Goal: Information Seeking & Learning: Learn about a topic

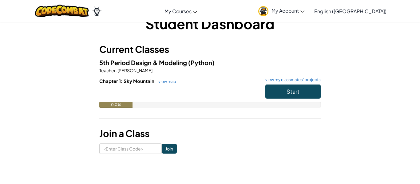
scroll to position [18, 0]
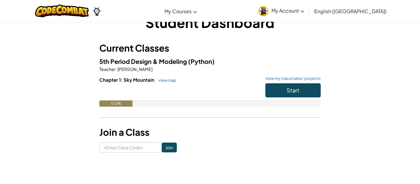
click at [308, 5] on link "My Account" at bounding box center [281, 10] width 52 height 19
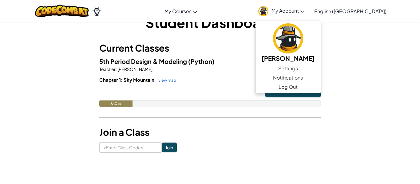
click at [279, 71] on p "Teacher : Alexandra Wiemken" at bounding box center [210, 69] width 222 height 6
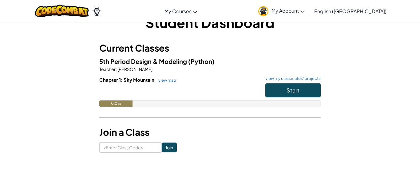
click at [304, 16] on link "My Account" at bounding box center [281, 10] width 52 height 19
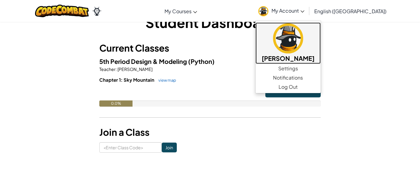
click at [303, 36] on img at bounding box center [288, 38] width 30 height 30
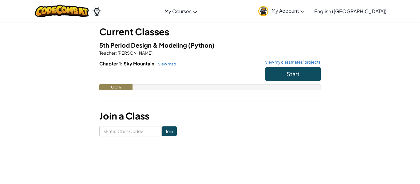
scroll to position [40, 0]
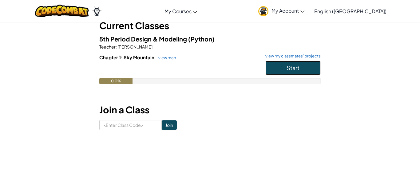
click at [282, 64] on button "Start" at bounding box center [293, 68] width 55 height 14
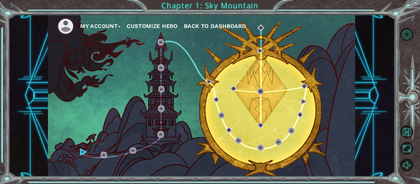
click at [152, 26] on button "Customize Hero" at bounding box center [152, 26] width 51 height 9
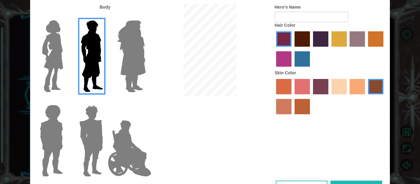
click at [127, 59] on img at bounding box center [132, 56] width 34 height 77
click at [146, 16] on input "Hero Amethyst" at bounding box center [146, 16] width 0 height 0
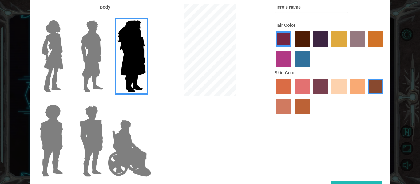
click at [134, 167] on img at bounding box center [130, 149] width 48 height 62
click at [146, 101] on input "Hero Jamie" at bounding box center [146, 101] width 0 height 0
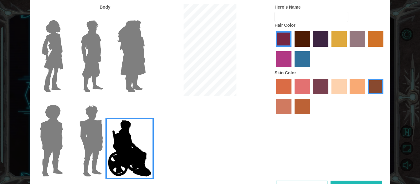
click at [90, 159] on img at bounding box center [91, 140] width 29 height 77
click at [106, 101] on input "Hero Garnet" at bounding box center [106, 101] width 0 height 0
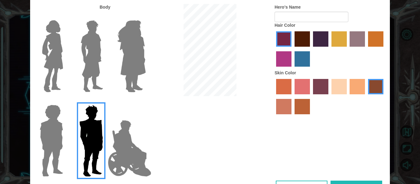
click at [54, 164] on img at bounding box center [51, 140] width 28 height 77
click at [66, 101] on input "Hero Steven" at bounding box center [66, 101] width 0 height 0
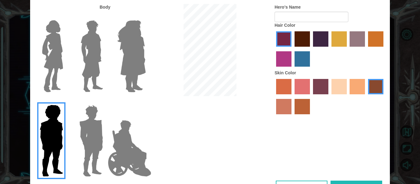
click at [58, 67] on img at bounding box center [53, 56] width 26 height 77
click at [66, 16] on input "Hero Connie" at bounding box center [66, 16] width 0 height 0
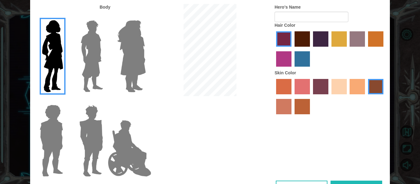
click at [102, 66] on img at bounding box center [91, 56] width 27 height 77
click at [106, 16] on input "Hero Lars" at bounding box center [106, 16] width 0 height 0
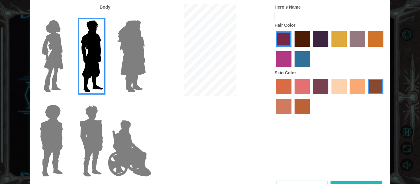
click at [120, 62] on img at bounding box center [132, 56] width 34 height 77
click at [146, 16] on input "Hero Amethyst" at bounding box center [146, 16] width 0 height 0
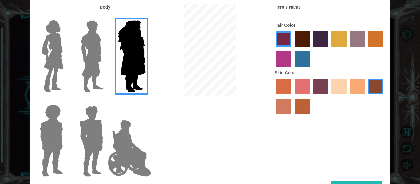
click at [70, 70] on div at bounding box center [90, 54] width 40 height 85
click at [65, 66] on img at bounding box center [53, 56] width 26 height 77
click at [66, 16] on input "Hero Connie" at bounding box center [66, 16] width 0 height 0
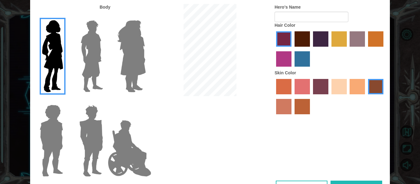
click at [351, 37] on label "bazaar hair color" at bounding box center [357, 38] width 15 height 15
click at [348, 49] on input "bazaar hair color" at bounding box center [348, 49] width 0 height 0
click at [344, 39] on label "tulip tree hair color" at bounding box center [339, 38] width 15 height 15
click at [330, 49] on input "tulip tree hair color" at bounding box center [330, 49] width 0 height 0
click at [367, 38] on div at bounding box center [330, 50] width 111 height 40
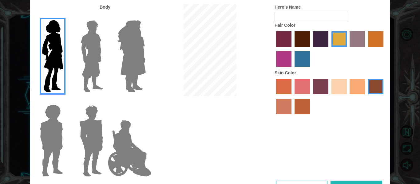
click at [367, 38] on div at bounding box center [330, 50] width 111 height 40
click at [385, 42] on div at bounding box center [330, 50] width 111 height 40
click at [381, 43] on label "gold drop hair color" at bounding box center [375, 38] width 15 height 15
click at [366, 49] on input "gold drop hair color" at bounding box center [366, 49] width 0 height 0
click at [303, 43] on label "maroon hair color" at bounding box center [302, 38] width 15 height 15
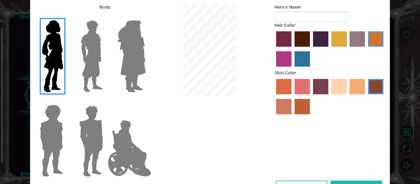
click at [293, 49] on input "maroon hair color" at bounding box center [293, 49] width 0 height 0
click at [301, 58] on label "lachmara hair color" at bounding box center [302, 58] width 15 height 15
click at [293, 69] on input "lachmara hair color" at bounding box center [293, 69] width 0 height 0
click at [277, 63] on label "medium red violet hair color" at bounding box center [283, 58] width 15 height 15
click at [385, 49] on input "medium red violet hair color" at bounding box center [385, 49] width 0 height 0
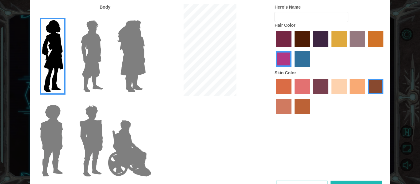
click at [278, 44] on label "paprika hair color" at bounding box center [283, 38] width 15 height 15
click at [274, 49] on input "paprika hair color" at bounding box center [274, 49] width 0 height 0
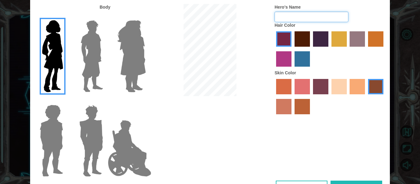
click at [293, 15] on input "Hero's Name" at bounding box center [312, 17] width 74 height 10
type input "AJ"
click at [299, 99] on label "smoke tree skin color" at bounding box center [302, 106] width 15 height 15
click at [293, 117] on input "smoke tree skin color" at bounding box center [293, 117] width 0 height 0
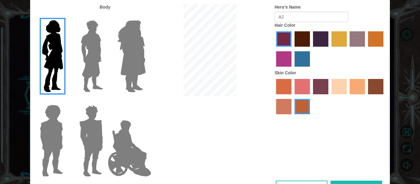
click at [334, 90] on label "sandy beach skin color" at bounding box center [339, 86] width 15 height 15
click at [330, 97] on input "sandy beach skin color" at bounding box center [330, 97] width 0 height 0
click at [303, 114] on label "smoke tree skin color" at bounding box center [302, 106] width 15 height 15
click at [293, 117] on input "smoke tree skin color" at bounding box center [293, 117] width 0 height 0
click at [126, 53] on img at bounding box center [132, 56] width 34 height 77
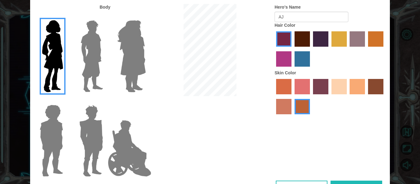
click at [146, 16] on input "Hero Amethyst" at bounding box center [146, 16] width 0 height 0
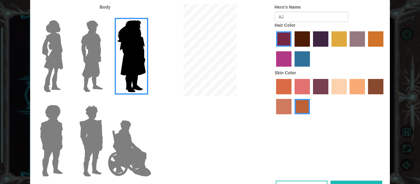
click at [284, 40] on label "paprika hair color" at bounding box center [283, 38] width 15 height 15
click at [274, 49] on input "paprika hair color" at bounding box center [274, 49] width 0 height 0
click at [285, 87] on label "sorbus skin color" at bounding box center [283, 86] width 15 height 15
click at [274, 97] on input "sorbus skin color" at bounding box center [274, 97] width 0 height 0
click at [303, 106] on label "smoke tree skin color" at bounding box center [302, 106] width 15 height 15
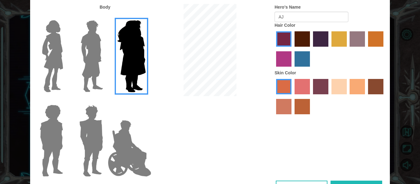
click at [293, 117] on input "smoke tree skin color" at bounding box center [293, 117] width 0 height 0
click at [300, 93] on label "froly skin color" at bounding box center [302, 86] width 15 height 15
click at [293, 97] on input "froly skin color" at bounding box center [293, 97] width 0 height 0
click at [319, 90] on label "tosca skin color" at bounding box center [320, 86] width 15 height 15
click at [311, 97] on input "tosca skin color" at bounding box center [311, 97] width 0 height 0
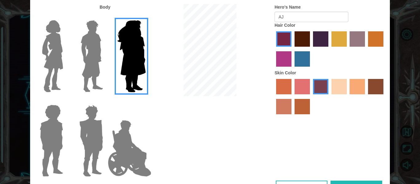
click at [371, 89] on label "karma skin color" at bounding box center [375, 86] width 15 height 15
click at [366, 97] on input "karma skin color" at bounding box center [366, 97] width 0 height 0
click at [363, 89] on label "tacao skin color" at bounding box center [357, 86] width 15 height 15
click at [348, 97] on input "tacao skin color" at bounding box center [348, 97] width 0 height 0
click at [369, 88] on label "karma skin color" at bounding box center [375, 86] width 15 height 15
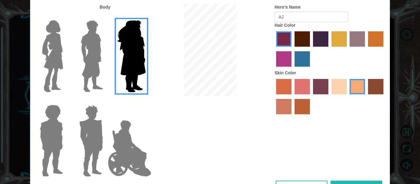
click at [366, 97] on input "karma skin color" at bounding box center [366, 97] width 0 height 0
click at [309, 107] on label "smoke tree skin color" at bounding box center [302, 106] width 15 height 15
click at [293, 117] on input "smoke tree skin color" at bounding box center [293, 117] width 0 height 0
click at [304, 46] on label "maroon hair color" at bounding box center [302, 38] width 15 height 15
click at [293, 49] on input "maroon hair color" at bounding box center [293, 49] width 0 height 0
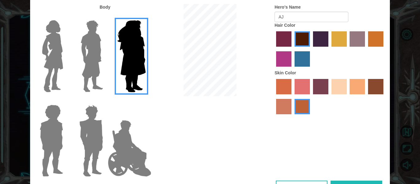
click at [315, 43] on label "hot purple hair color" at bounding box center [320, 38] width 15 height 15
click at [311, 49] on input "hot purple hair color" at bounding box center [311, 49] width 0 height 0
click at [301, 44] on label "maroon hair color" at bounding box center [302, 38] width 15 height 15
click at [293, 49] on input "maroon hair color" at bounding box center [293, 49] width 0 height 0
click at [93, 58] on img at bounding box center [91, 56] width 27 height 77
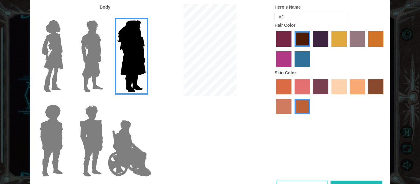
click at [106, 16] on input "Hero Lars" at bounding box center [106, 16] width 0 height 0
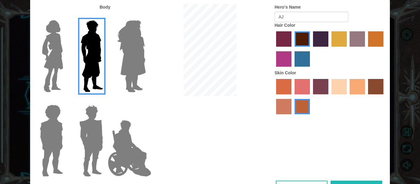
click at [63, 60] on img at bounding box center [53, 56] width 26 height 77
click at [66, 16] on input "Hero Connie" at bounding box center [66, 16] width 0 height 0
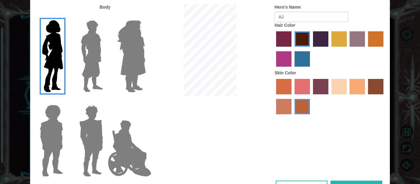
click at [106, 16] on input "Hero Lars" at bounding box center [106, 16] width 0 height 0
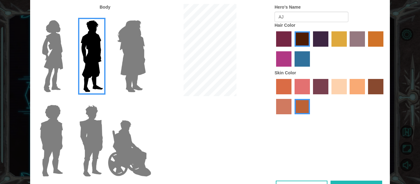
click at [146, 16] on input "Hero Amethyst" at bounding box center [146, 16] width 0 height 0
click at [66, 101] on input "Hero Steven" at bounding box center [66, 101] width 0 height 0
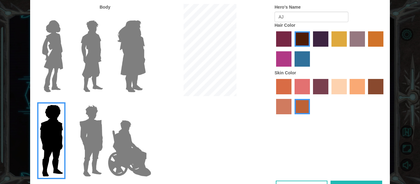
click at [146, 16] on input "Hero Amethyst" at bounding box center [146, 16] width 0 height 0
click at [106, 16] on input "Hero Lars" at bounding box center [106, 16] width 0 height 0
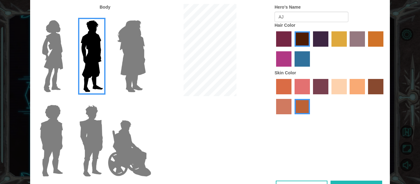
click at [146, 16] on input "Hero Amethyst" at bounding box center [146, 16] width 0 height 0
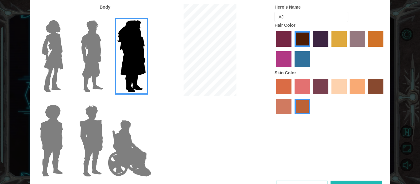
click at [106, 16] on input "Hero Lars" at bounding box center [106, 16] width 0 height 0
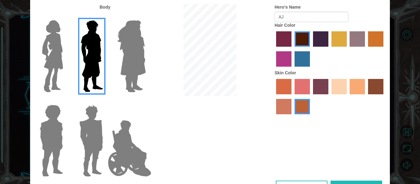
click at [66, 16] on input "Hero Connie" at bounding box center [66, 16] width 0 height 0
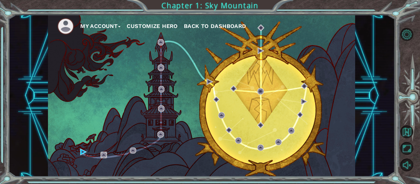
click at [102, 152] on img at bounding box center [104, 155] width 6 height 6
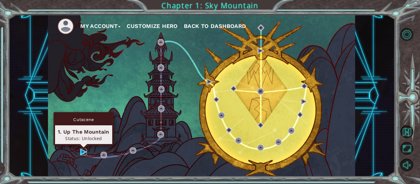
click at [83, 152] on img at bounding box center [83, 152] width 6 height 6
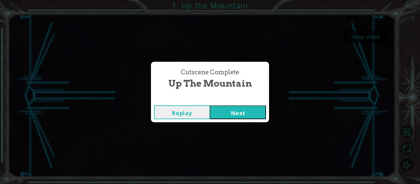
click at [247, 107] on button "Next" at bounding box center [238, 113] width 56 height 14
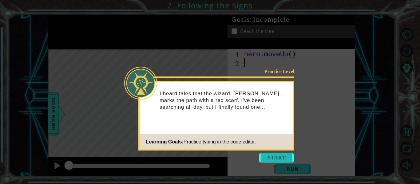
click at [269, 159] on button "Start" at bounding box center [276, 158] width 35 height 10
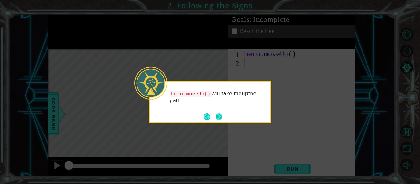
click at [219, 117] on button "Next" at bounding box center [219, 117] width 7 height 7
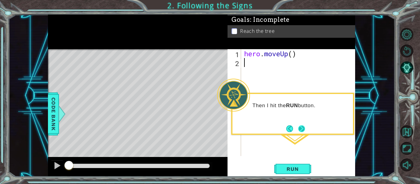
click at [301, 133] on button "Next" at bounding box center [302, 129] width 8 height 8
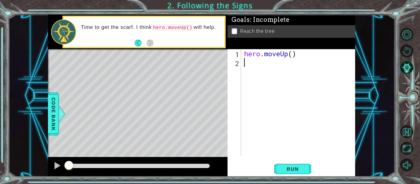
click at [246, 59] on div "hero . moveUp ( )" at bounding box center [300, 111] width 114 height 125
type textarea "h"
click at [278, 170] on button "Run" at bounding box center [293, 169] width 37 height 13
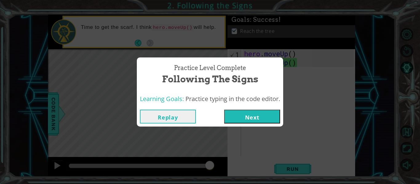
click at [245, 116] on button "Next" at bounding box center [252, 117] width 56 height 14
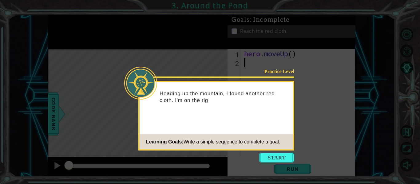
click at [272, 127] on div "Practice Level Heading up the mountain, I found another red cloth. I'm on the r…" at bounding box center [216, 116] width 156 height 70
click at [279, 155] on button "Start" at bounding box center [276, 158] width 35 height 10
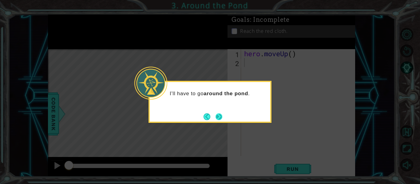
click at [221, 118] on button "Next" at bounding box center [219, 117] width 7 height 7
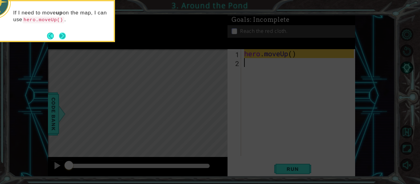
click at [60, 38] on button "Next" at bounding box center [62, 36] width 7 height 7
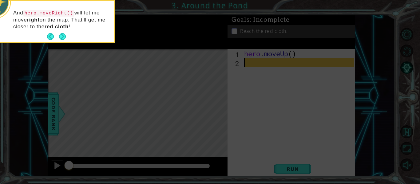
click at [60, 38] on button "Next" at bounding box center [62, 36] width 7 height 7
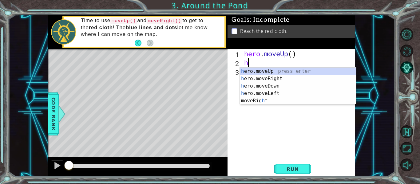
type textarea "he"
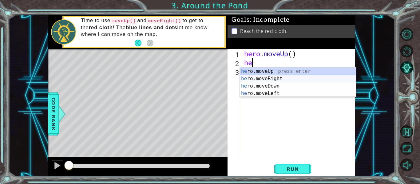
click at [279, 78] on div "he ro.moveUp press enter he ro.moveRight press enter he ro.moveDown press enter…" at bounding box center [298, 90] width 116 height 44
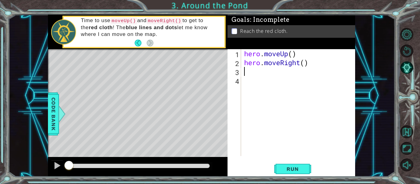
type textarea "h"
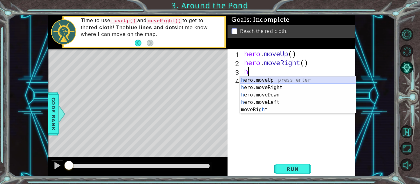
click at [261, 80] on div "h ero.moveUp press enter h ero.moveRight press enter h ero.moveDown press enter…" at bounding box center [298, 103] width 116 height 52
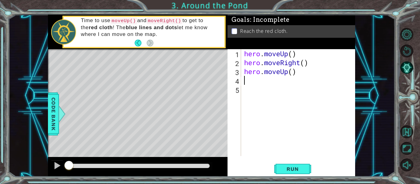
type textarea "h"
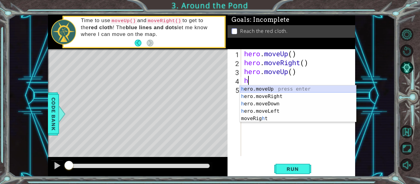
click at [263, 89] on div "h ero.moveUp press enter h ero.moveRight press enter h ero.moveDown press enter…" at bounding box center [298, 112] width 116 height 52
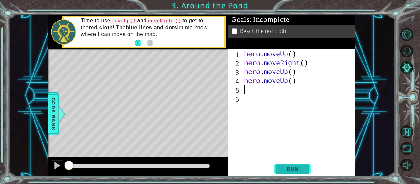
click at [301, 170] on span "Run" at bounding box center [293, 169] width 24 height 6
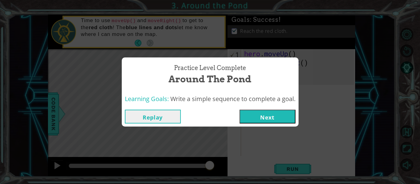
click at [258, 116] on button "Next" at bounding box center [268, 117] width 56 height 14
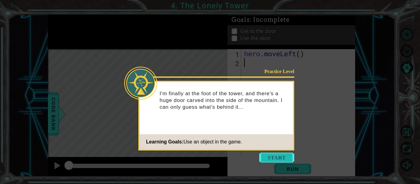
click at [270, 155] on button "Start" at bounding box center [276, 158] width 35 height 10
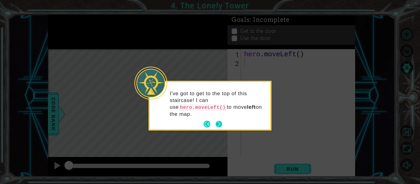
click at [220, 124] on button "Next" at bounding box center [219, 124] width 7 height 7
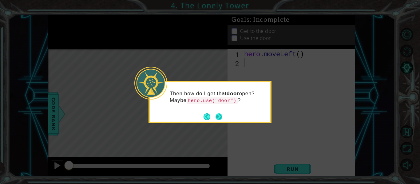
click at [217, 116] on button "Next" at bounding box center [219, 116] width 7 height 7
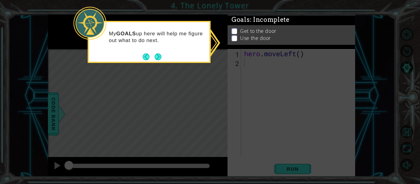
click at [162, 59] on div "My GOALS up here will help me figure out what to do next." at bounding box center [149, 42] width 123 height 42
click at [159, 58] on button "Next" at bounding box center [158, 57] width 7 height 7
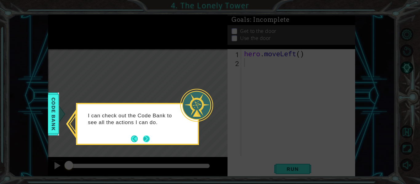
click at [144, 136] on button "Next" at bounding box center [146, 139] width 7 height 7
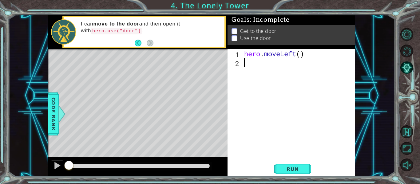
type textarea "h"
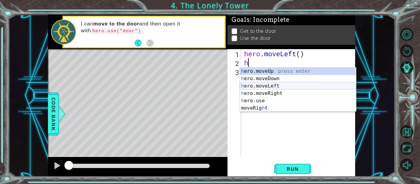
click at [255, 86] on div "h ero.moveUp press enter h ero.moveDown press enter h ero.moveLeft press enter …" at bounding box center [298, 97] width 116 height 59
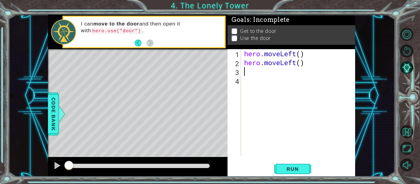
type textarea "h"
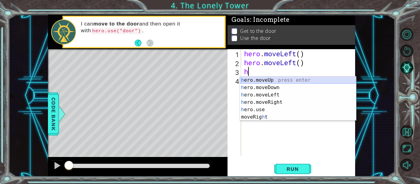
click at [264, 79] on div "h ero.moveUp press enter h ero.moveDown press enter h ero.moveLeft press enter …" at bounding box center [298, 106] width 116 height 59
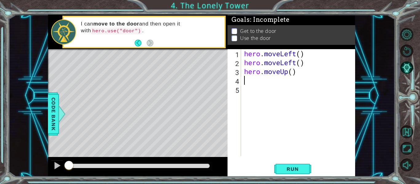
type textarea "h"
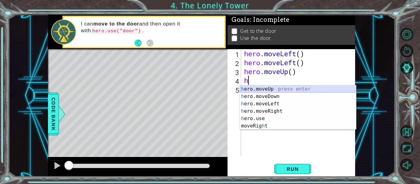
click at [267, 90] on div "h ero.moveUp press enter h ero.moveDown press enter h ero.moveLeft press enter …" at bounding box center [298, 115] width 116 height 59
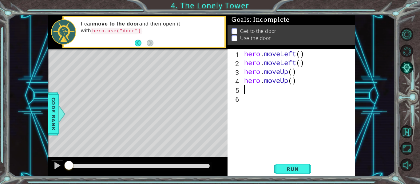
type textarea "h"
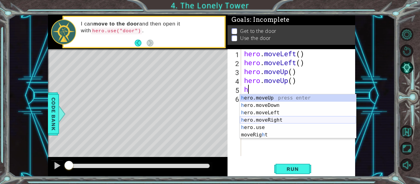
click at [276, 119] on div "h ero.moveUp press enter h ero.moveDown press enter h ero.moveLeft press enter …" at bounding box center [298, 123] width 116 height 59
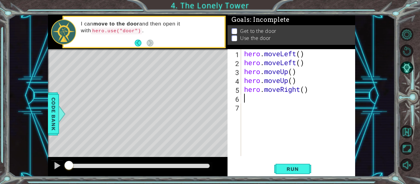
type textarea "h"
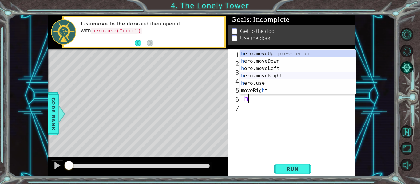
click at [270, 76] on div "h ero.moveUp press enter h ero.moveDown press enter h ero.moveLeft press enter …" at bounding box center [298, 79] width 116 height 59
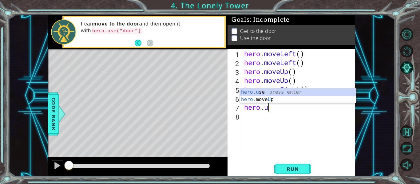
scroll to position [0, 1]
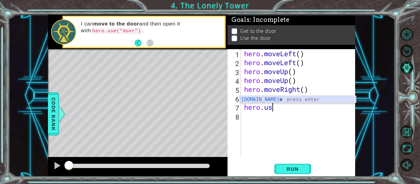
click at [258, 100] on div "[DOMAIN_NAME] e press enter" at bounding box center [298, 107] width 116 height 22
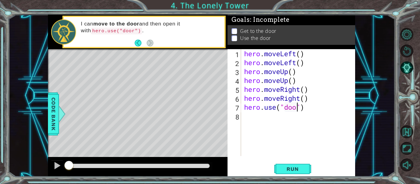
scroll to position [0, 3]
type textarea "hero.use("door")"
click at [297, 166] on span "Run" at bounding box center [293, 169] width 24 height 6
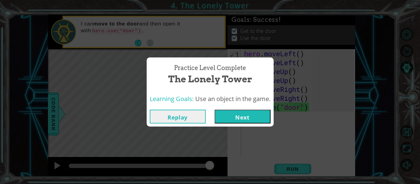
click at [263, 116] on button "Next" at bounding box center [243, 117] width 56 height 14
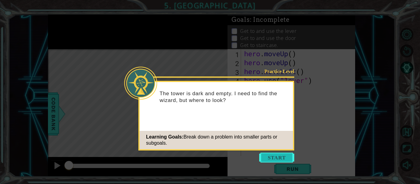
click at [285, 159] on button "Start" at bounding box center [276, 158] width 35 height 10
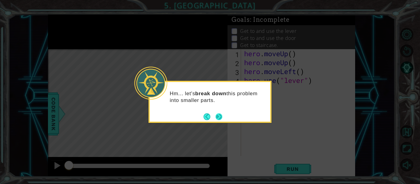
click at [218, 116] on button "Next" at bounding box center [219, 117] width 7 height 7
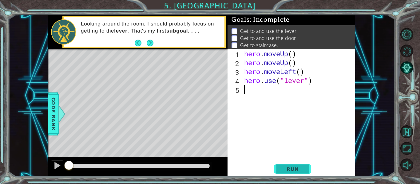
click at [291, 170] on span "Run" at bounding box center [293, 169] width 24 height 6
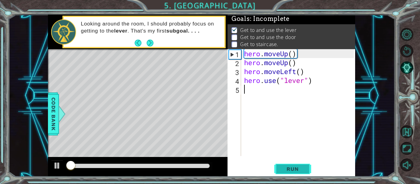
scroll to position [1, 0]
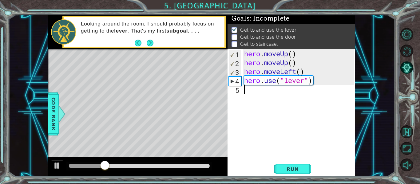
click at [247, 94] on div "hero . moveUp ( ) hero . moveUp ( ) hero . moveLeft ( ) hero . use ( "lever" )" at bounding box center [300, 111] width 114 height 125
click at [62, 166] on button at bounding box center [57, 166] width 12 height 13
click at [253, 89] on div "hero . moveUp ( ) hero . moveUp ( ) hero . moveLeft ( ) hero . use ( "lever" )" at bounding box center [300, 111] width 114 height 125
type textarea "h"
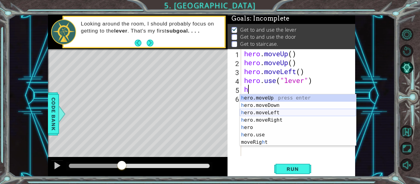
click at [263, 113] on div "h ero.moveUp press enter h ero.moveDown press enter h ero.moveLeft press enter …" at bounding box center [298, 127] width 116 height 66
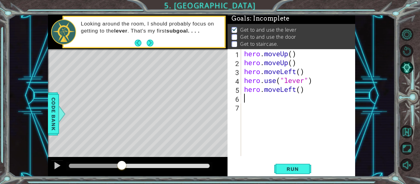
type textarea "h"
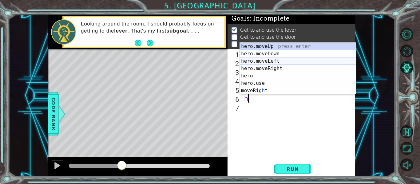
click at [274, 62] on div "h ero.moveUp press enter h ero.moveDown press enter h ero.moveLeft press enter …" at bounding box center [298, 76] width 116 height 66
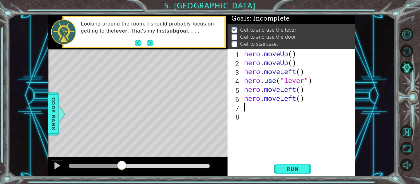
type textarea "h"
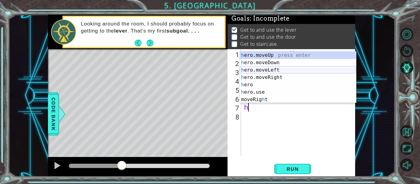
click at [273, 70] on div "h ero.moveUp press enter h ero.moveDown press enter h ero.moveLeft press enter …" at bounding box center [298, 85] width 116 height 66
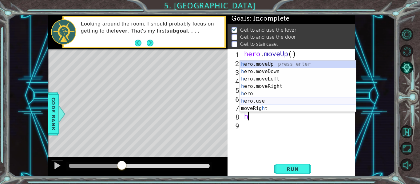
click at [257, 103] on div "h ero.moveUp press enter h ero.moveDown press enter h ero.moveLeft press enter …" at bounding box center [298, 94] width 116 height 66
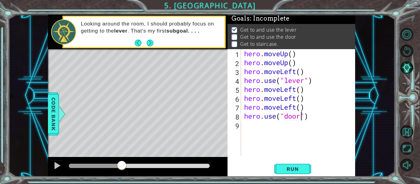
scroll to position [0, 3]
click at [290, 167] on span "Run" at bounding box center [293, 169] width 24 height 6
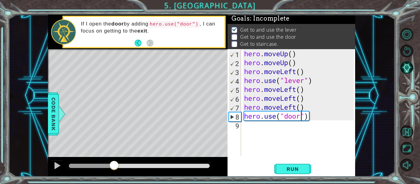
click at [68, 167] on div at bounding box center [139, 166] width 146 height 9
click at [71, 167] on div at bounding box center [91, 166] width 45 height 4
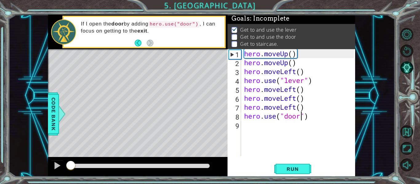
click at [295, 93] on div "hero . moveUp ( ) hero . moveUp ( ) hero . moveLeft ( ) hero . use ( "lever" ) …" at bounding box center [300, 111] width 114 height 125
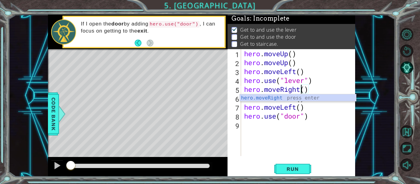
click at [297, 108] on div "hero . moveUp ( ) hero . moveUp ( ) hero . moveLeft ( ) hero . use ( "lever" ) …" at bounding box center [300, 111] width 114 height 125
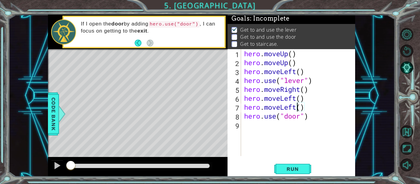
scroll to position [0, 2]
click at [297, 100] on div "hero . moveUp ( ) hero . moveUp ( ) hero . moveLeft ( ) hero . use ( "lever" ) …" at bounding box center [300, 111] width 114 height 125
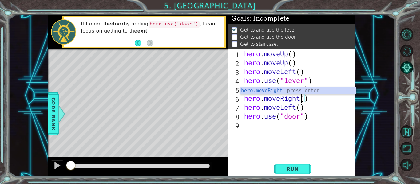
scroll to position [0, 3]
click at [295, 109] on div "hero . moveUp ( ) hero . moveUp ( ) hero . moveLeft ( ) hero . use ( "lever" ) …" at bounding box center [300, 111] width 114 height 125
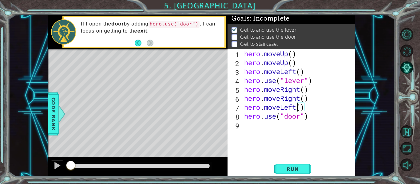
click at [295, 109] on div "hero . moveUp ( ) hero . moveUp ( ) hero . moveLeft ( ) hero . use ( "lever" ) …" at bounding box center [300, 111] width 114 height 125
click at [295, 109] on div "hero . moveUp ( ) hero . moveUp ( ) hero . moveLeft ( ) hero . use ( "lever" ) …" at bounding box center [298, 102] width 111 height 107
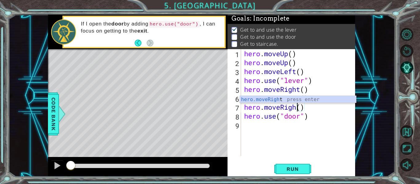
scroll to position [0, 3]
type textarea "hero.moveRight()"
click at [300, 169] on span "Run" at bounding box center [293, 169] width 24 height 6
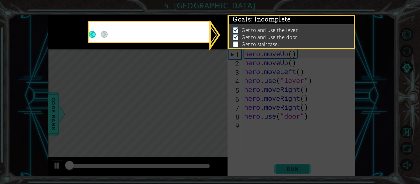
scroll to position [1, 0]
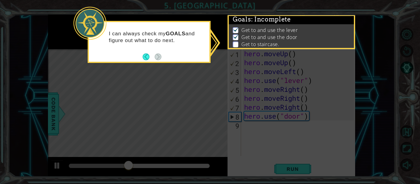
click at [157, 63] on icon at bounding box center [210, 92] width 420 height 184
click at [149, 59] on button "Back" at bounding box center [149, 57] width 12 height 7
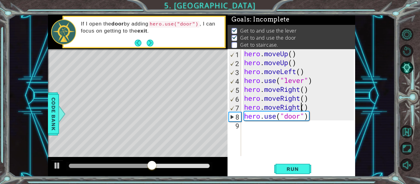
click at [253, 131] on div "hero . moveUp ( ) hero . moveUp ( ) hero . moveLeft ( ) hero . use ( "lever" ) …" at bounding box center [300, 111] width 114 height 125
type textarea "h"
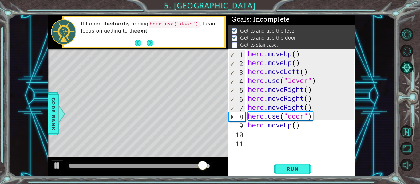
click at [263, 134] on div "hero . moveUp ( ) hero . moveUp ( ) hero . moveLeft ( ) hero . use ( "lever" ) …" at bounding box center [302, 111] width 110 height 125
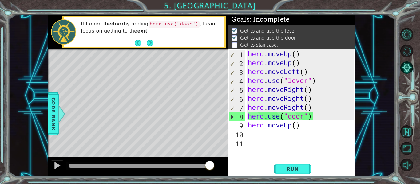
click at [249, 135] on div "hero . moveUp ( ) hero . moveUp ( ) hero . moveLeft ( ) hero . use ( "lever" ) …" at bounding box center [302, 111] width 110 height 125
type textarea "h"
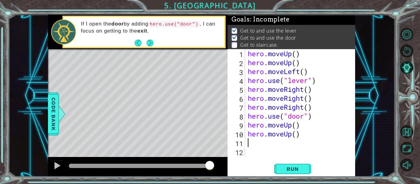
type textarea "h"
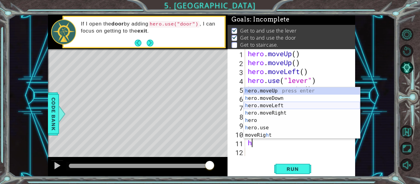
click at [271, 106] on div "h ero.moveUp press enter h ero.moveDown press enter h ero.moveLeft press enter …" at bounding box center [302, 120] width 116 height 66
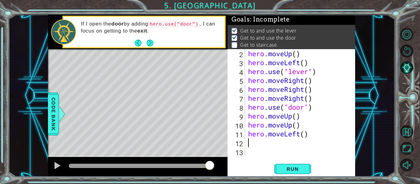
type textarea "h"
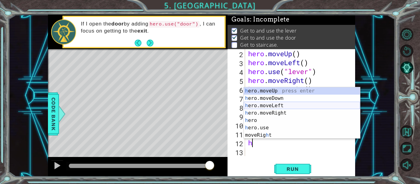
click at [262, 106] on div "h ero.moveUp press enter h ero.moveDown press enter h ero.moveLeft press enter …" at bounding box center [302, 120] width 116 height 66
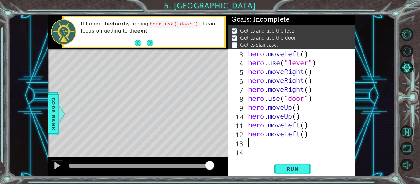
type textarea "h"
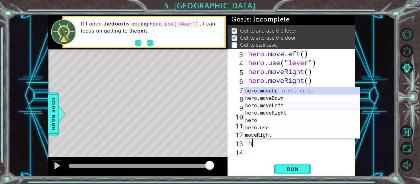
click at [273, 106] on div "h ero.moveUp press enter h ero.moveDown press enter h ero.moveLeft press enter …" at bounding box center [302, 120] width 116 height 66
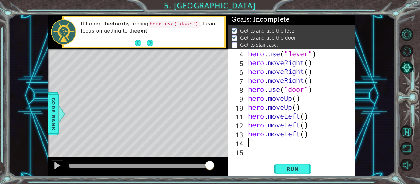
type textarea "h"
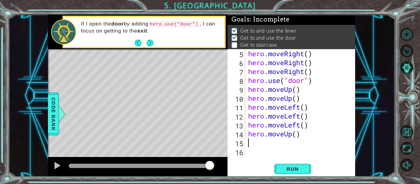
scroll to position [36, 0]
click at [295, 172] on span "Run" at bounding box center [293, 169] width 24 height 6
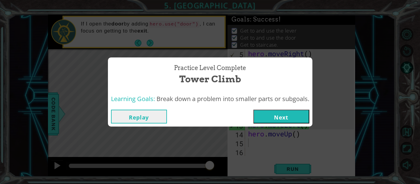
click at [291, 121] on button "Next" at bounding box center [282, 117] width 56 height 14
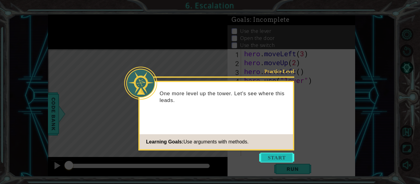
click at [280, 156] on button "Start" at bounding box center [276, 158] width 35 height 10
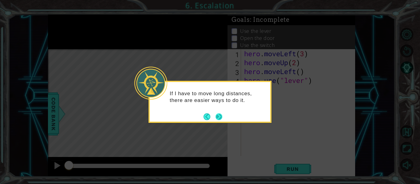
click at [218, 117] on button "Next" at bounding box center [219, 117] width 7 height 7
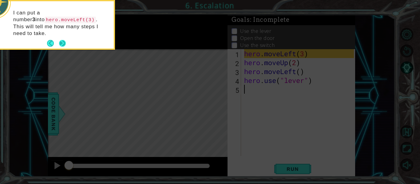
click at [59, 40] on button "Next" at bounding box center [62, 43] width 7 height 7
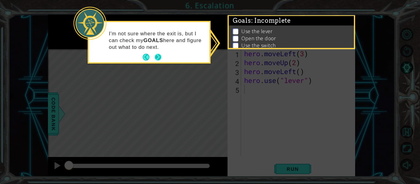
click at [161, 54] on button "Next" at bounding box center [158, 57] width 7 height 7
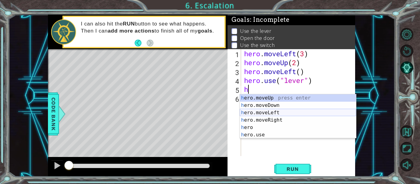
click at [246, 113] on div "h ero.moveUp press enter h ero.moveDown press enter h ero.moveLeft press enter …" at bounding box center [298, 123] width 116 height 59
type textarea "hero.moveLeft(1)"
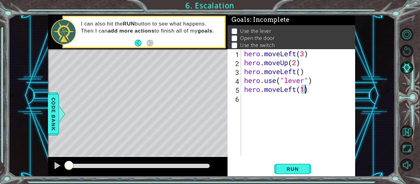
click at [252, 98] on div "hero . moveLeft ( 3 ) hero . moveUp ( 2 ) hero . moveLeft ( ) hero . use ( "lev…" at bounding box center [300, 111] width 114 height 125
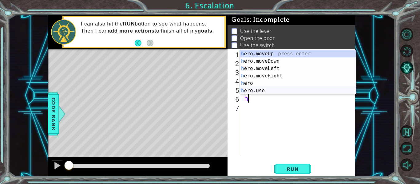
click at [267, 92] on div "h ero.moveUp press enter h ero.moveDown press enter h ero.moveLeft press enter …" at bounding box center [298, 79] width 116 height 59
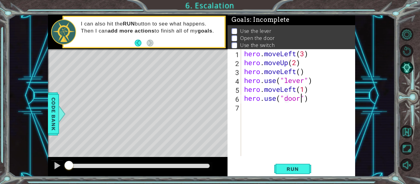
scroll to position [0, 3]
type textarea "hero.use("door")"
click at [287, 167] on span "Run" at bounding box center [293, 169] width 24 height 6
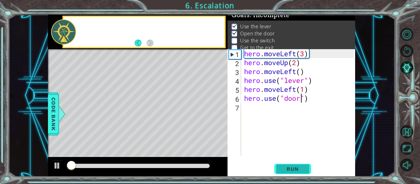
scroll to position [5, 0]
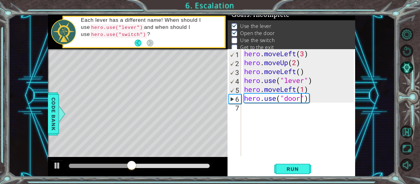
click at [245, 110] on div "hero . moveLeft ( 3 ) hero . moveUp ( 2 ) hero . moveLeft ( ) hero . use ( "lev…" at bounding box center [300, 111] width 114 height 125
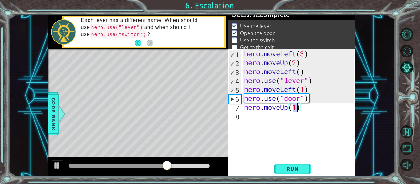
type textarea "hero.moveUp(2)"
click at [266, 118] on div "hero . moveLeft ( 3 ) hero . moveUp ( 2 ) hero . moveLeft ( ) hero . use ( "lev…" at bounding box center [300, 111] width 114 height 125
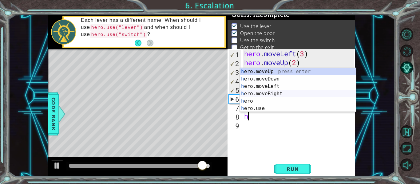
click at [277, 95] on div "h ero.moveUp press enter h ero.moveDown press enter h ero.moveLeft press enter …" at bounding box center [298, 97] width 116 height 59
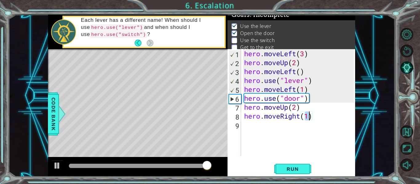
type textarea "hero.moveRight(2)"
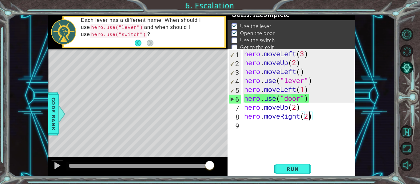
click at [264, 129] on div "hero . moveLeft ( 3 ) hero . moveUp ( 2 ) hero . moveLeft ( ) hero . use ( "lev…" at bounding box center [300, 111] width 114 height 125
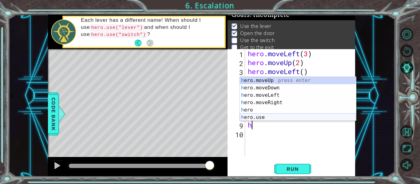
click at [272, 117] on div "h ero.moveUp press enter h ero.moveDown press enter h ero.moveLeft press enter …" at bounding box center [298, 106] width 116 height 59
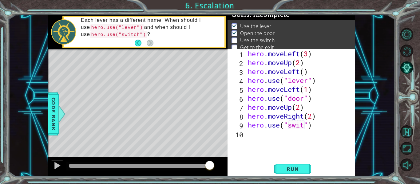
type textarea "hero.use("switch")"
click at [251, 136] on div "hero . moveLeft ( 3 ) hero . moveUp ( 2 ) hero . moveLeft ( ) hero . use ( "lev…" at bounding box center [302, 111] width 110 height 125
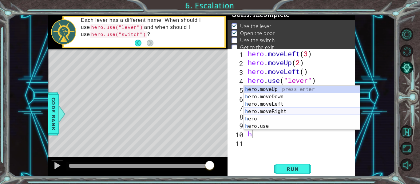
click at [281, 111] on div "h ero.moveUp press enter h ero.moveDown press enter h ero.moveLeft press enter …" at bounding box center [302, 115] width 116 height 59
type textarea "hero.moveRight(1)"
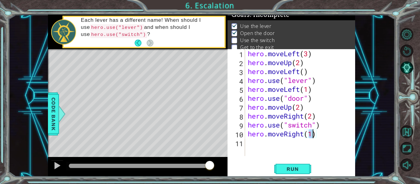
click at [265, 147] on div "hero . moveLeft ( 3 ) hero . moveUp ( 2 ) hero . moveLeft ( ) hero . use ( "lev…" at bounding box center [302, 111] width 110 height 125
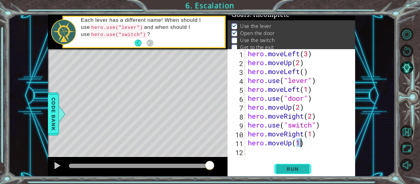
type textarea "hero.moveUp(1)"
click at [288, 165] on button "Run" at bounding box center [293, 169] width 37 height 13
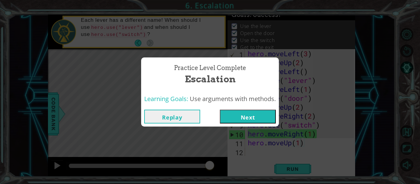
click at [242, 115] on button "Next" at bounding box center [248, 117] width 56 height 14
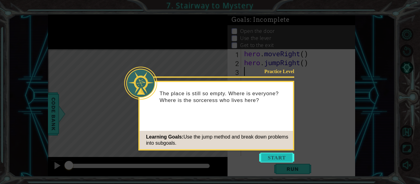
click at [284, 157] on button "Start" at bounding box center [276, 158] width 35 height 10
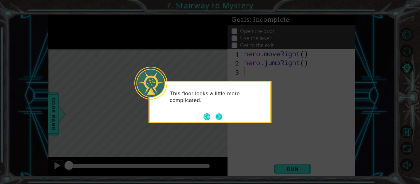
click at [218, 118] on button "Next" at bounding box center [219, 117] width 7 height 7
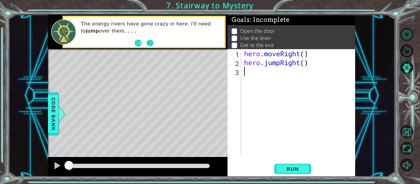
click at [151, 40] on button "Next" at bounding box center [150, 43] width 7 height 7
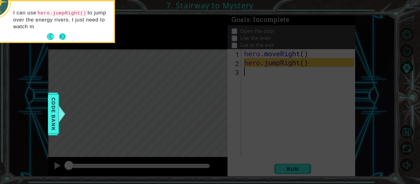
click at [62, 38] on button "Next" at bounding box center [62, 36] width 7 height 7
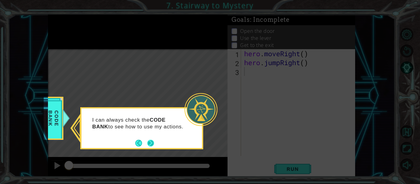
click at [149, 144] on button "Next" at bounding box center [150, 143] width 7 height 7
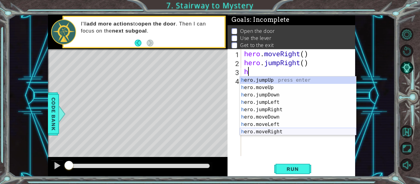
click at [273, 132] on div "h ero.jumpUp press enter h ero.moveUp press enter h ero.jumpDown press enter h …" at bounding box center [298, 114] width 116 height 74
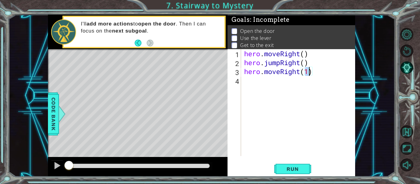
type textarea "hero.moveRight(2)"
click at [257, 80] on div "hero . moveRight ( ) hero . jumpRight ( ) hero . moveRight ( 2 )" at bounding box center [300, 111] width 114 height 125
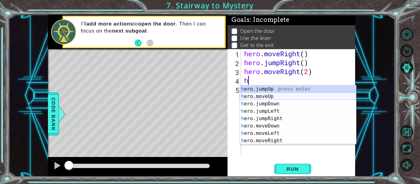
click at [273, 97] on div "h ero.jumpUp press enter h ero.moveUp press enter h ero.jumpDown press enter h …" at bounding box center [298, 123] width 116 height 74
type textarea "hero.moveUp(1)"
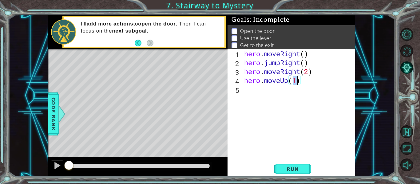
click at [260, 92] on div "hero . moveRight ( ) hero . jumpRight ( ) hero . moveRight ( 2 ) hero . moveUp …" at bounding box center [300, 111] width 114 height 125
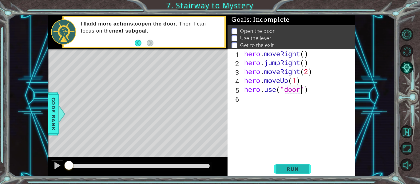
type textarea "hero.use("door")"
click at [291, 167] on span "Run" at bounding box center [293, 169] width 24 height 6
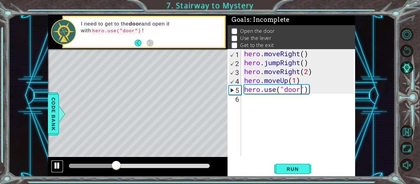
click at [53, 166] on button at bounding box center [57, 166] width 12 height 13
click at [314, 107] on div "hero . moveRight ( ) hero . jumpRight ( ) hero . moveRight ( 2 ) hero . moveUp …" at bounding box center [300, 111] width 114 height 125
click at [305, 92] on div "hero . moveRight ( ) hero . jumpRight ( ) hero . moveRight ( 2 ) hero . moveUp …" at bounding box center [300, 111] width 114 height 125
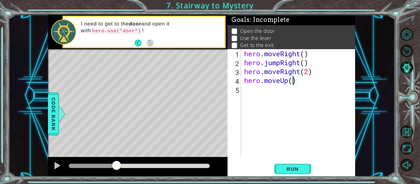
click at [310, 71] on div "hero . moveRight ( ) hero . jumpRight ( ) hero . moveRight ( 2 ) hero . moveUp …" at bounding box center [300, 111] width 114 height 125
click at [303, 84] on div "hero . moveRight ( ) hero . jumpRight ( ) hero . moveRight ( 1 ) hero . moveUp …" at bounding box center [300, 111] width 114 height 125
type textarea "hero.moveUp(1)"
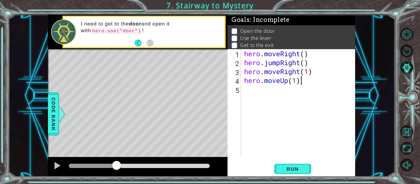
click at [277, 88] on div "hero . moveRight ( ) hero . jumpRight ( ) hero . moveRight ( 1 ) hero . moveUp …" at bounding box center [300, 111] width 114 height 125
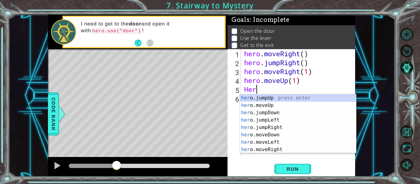
scroll to position [0, 0]
type textarea "H"
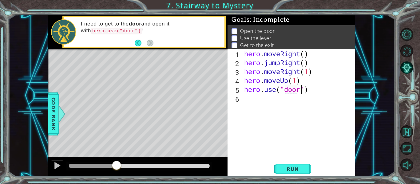
scroll to position [0, 3]
type textarea "hero.use("door")"
click at [300, 171] on span "Run" at bounding box center [293, 169] width 24 height 6
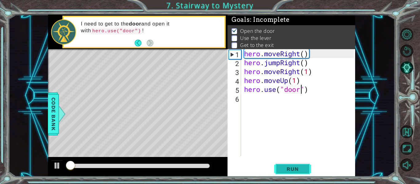
scroll to position [1, 0]
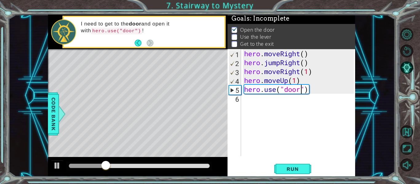
click at [251, 99] on div "hero . moveRight ( ) hero . jumpRight ( ) hero . moveRight ( 1 ) hero . moveUp …" at bounding box center [300, 111] width 114 height 125
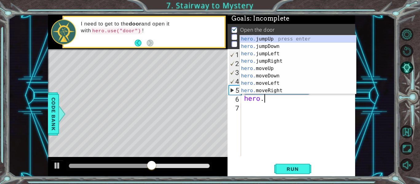
scroll to position [0, 1]
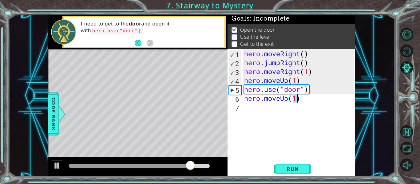
type textarea "hero.moveUp(2)"
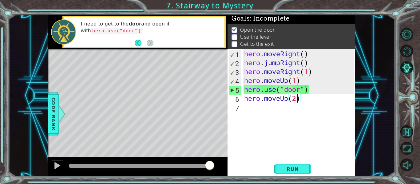
click at [250, 106] on div "hero . moveRight ( ) hero . jumpRight ( ) hero . moveRight ( 1 ) hero . moveUp …" at bounding box center [300, 111] width 114 height 125
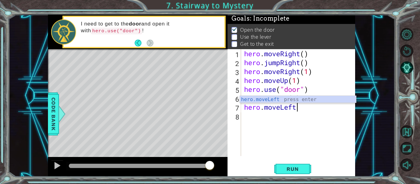
type textarea "hero.moveLeft(1)"
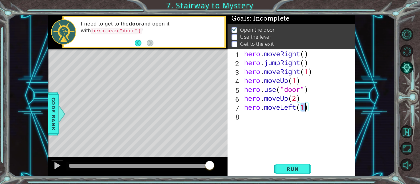
click at [251, 118] on div "hero . moveRight ( ) hero . jumpRight ( ) hero . moveRight ( 1 ) hero . moveUp …" at bounding box center [300, 111] width 114 height 125
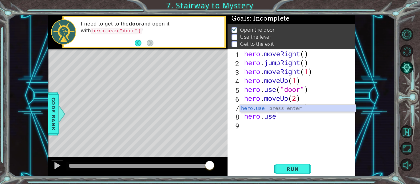
scroll to position [0, 1]
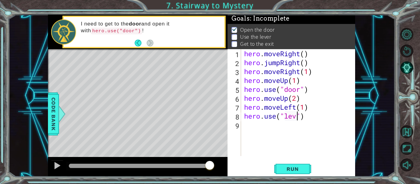
type textarea "hero.use("lever")"
click at [252, 129] on div "hero . moveRight ( ) hero . jumpRight ( ) hero . moveRight ( 1 ) hero . moveUp …" at bounding box center [300, 111] width 114 height 125
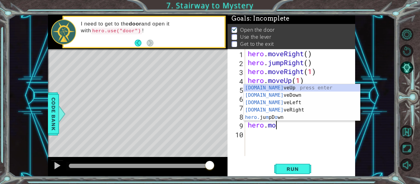
scroll to position [0, 1]
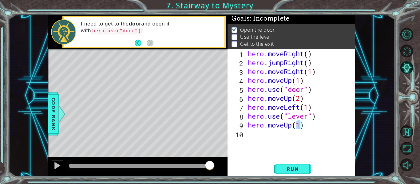
type textarea "hero.moveUp(2)"
click at [254, 142] on div "hero . moveRight ( ) hero . jumpRight ( ) hero . moveRight ( 1 ) hero . moveUp …" at bounding box center [302, 111] width 110 height 125
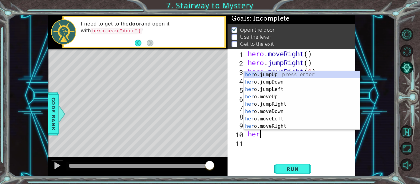
scroll to position [0, 0]
type textarea "hero."
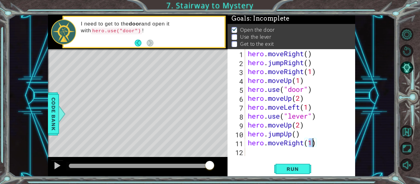
scroll to position [0, 3]
click at [283, 166] on span "Run" at bounding box center [293, 169] width 24 height 6
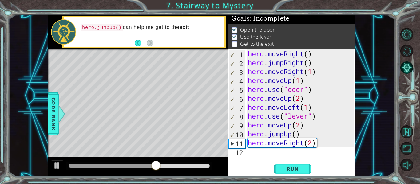
click at [302, 126] on div "hero . moveRight ( ) hero . jumpRight ( ) hero . moveRight ( 1 ) hero . moveUp …" at bounding box center [302, 111] width 110 height 125
click at [294, 127] on div "hero . moveRight ( ) hero . jumpRight ( ) hero . moveRight ( 1 ) hero . moveUp …" at bounding box center [302, 111] width 110 height 125
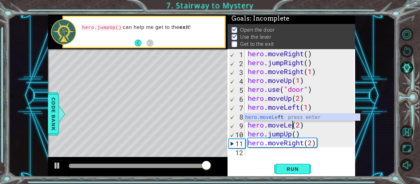
scroll to position [0, 2]
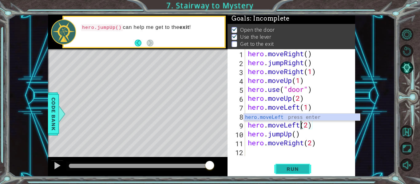
type textarea "hero.moveLeft(2)"
click at [295, 163] on button "Run" at bounding box center [293, 169] width 37 height 13
